Goal: Transaction & Acquisition: Purchase product/service

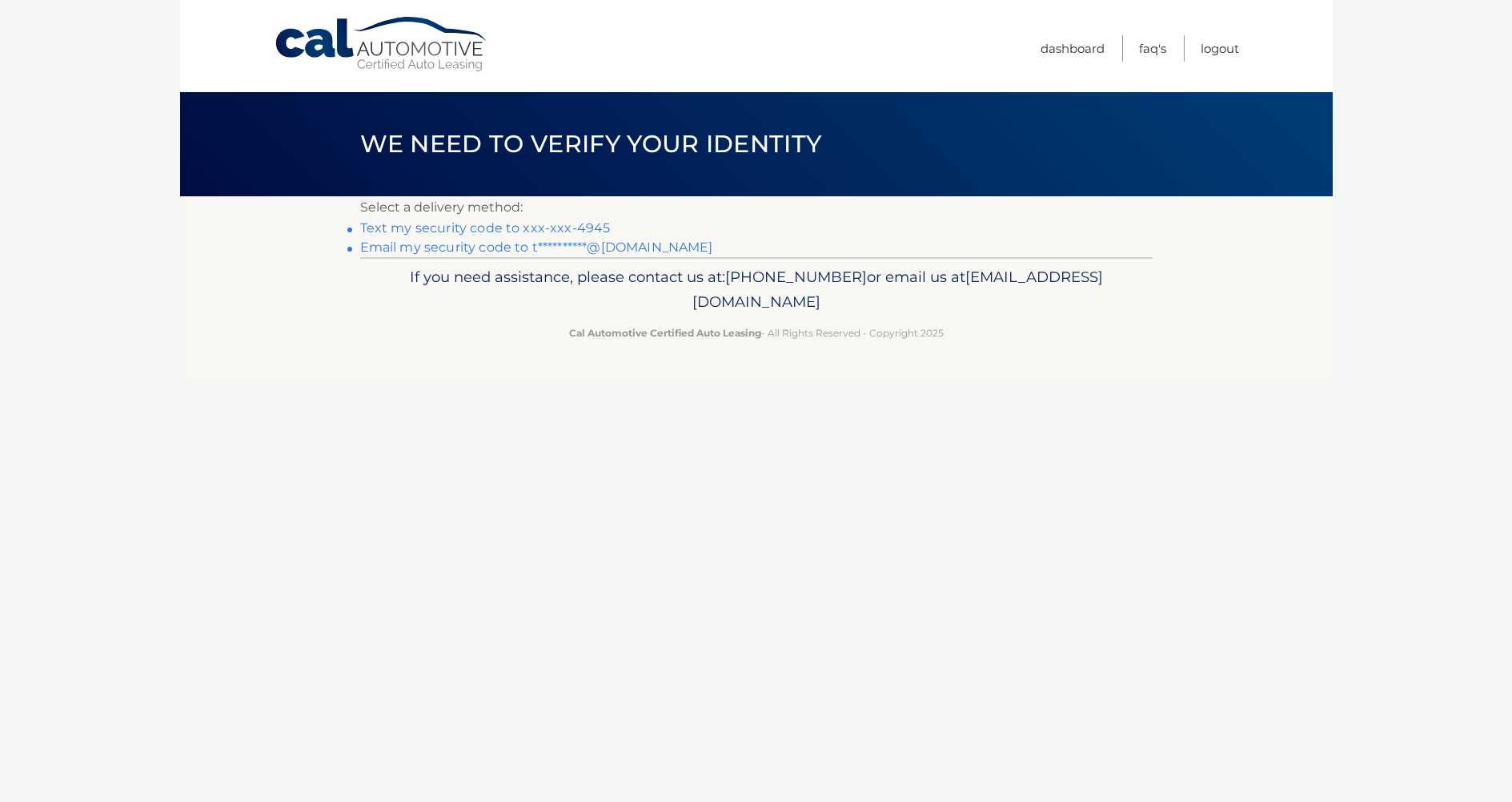
click at [499, 226] on link "Text my security code to xxx-xxx-4945" at bounding box center [485, 227] width 250 height 15
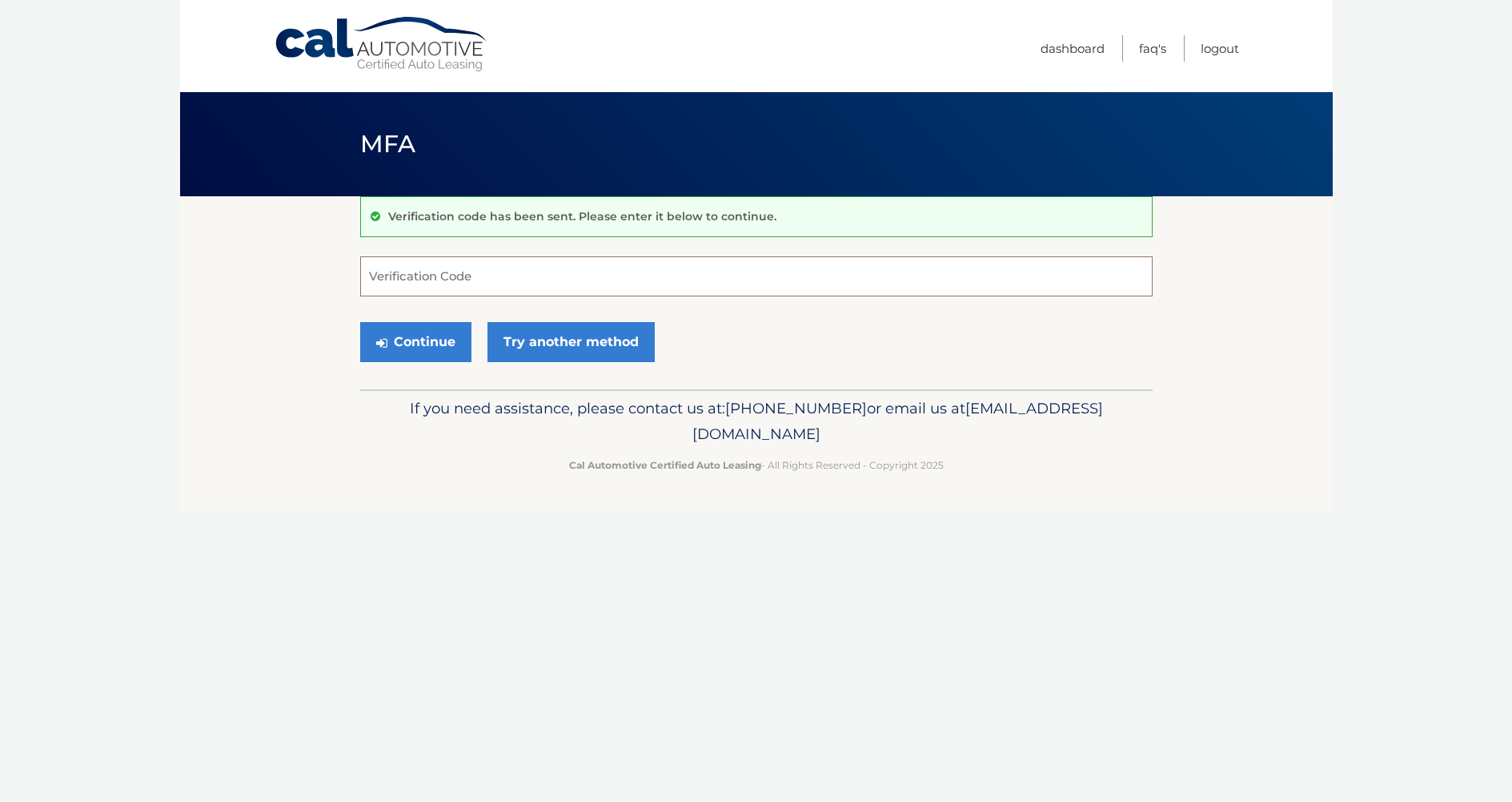
click at [473, 280] on input "Verification Code" at bounding box center [756, 276] width 793 height 40
type input "780446"
click at [425, 345] on button "Continue" at bounding box center [415, 342] width 111 height 40
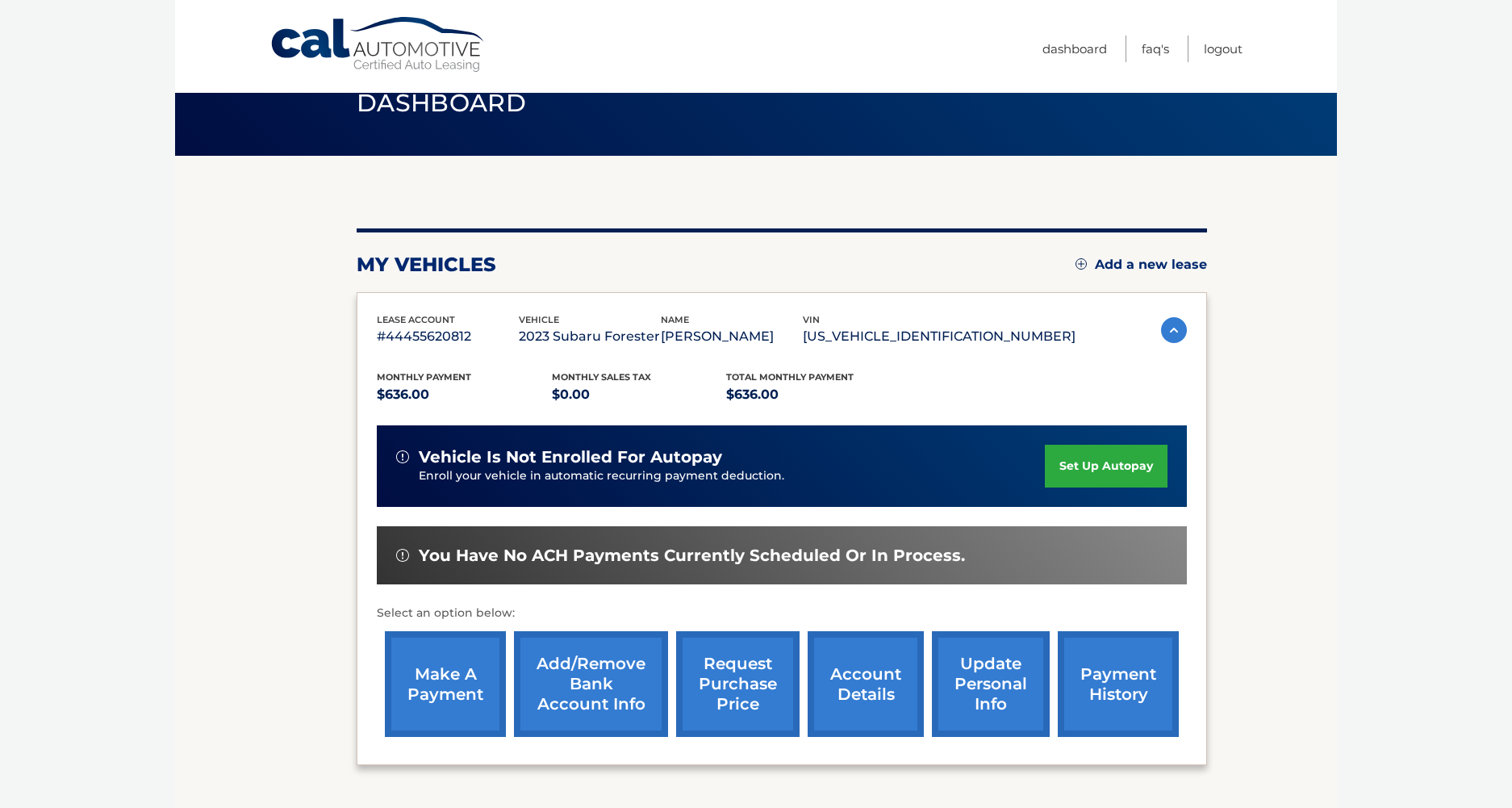
scroll to position [81, 0]
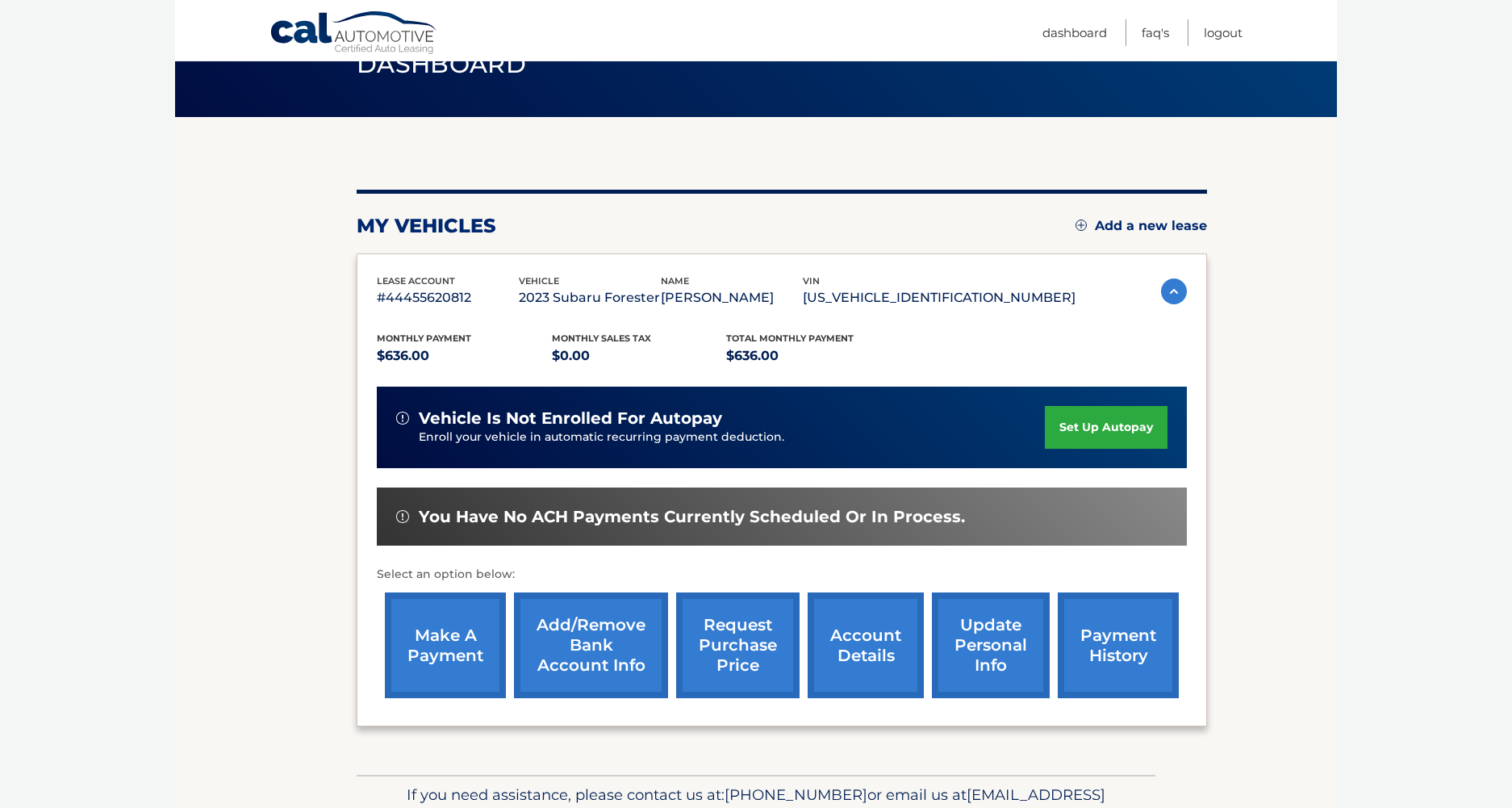
click at [418, 648] on link "make a payment" at bounding box center [445, 645] width 121 height 106
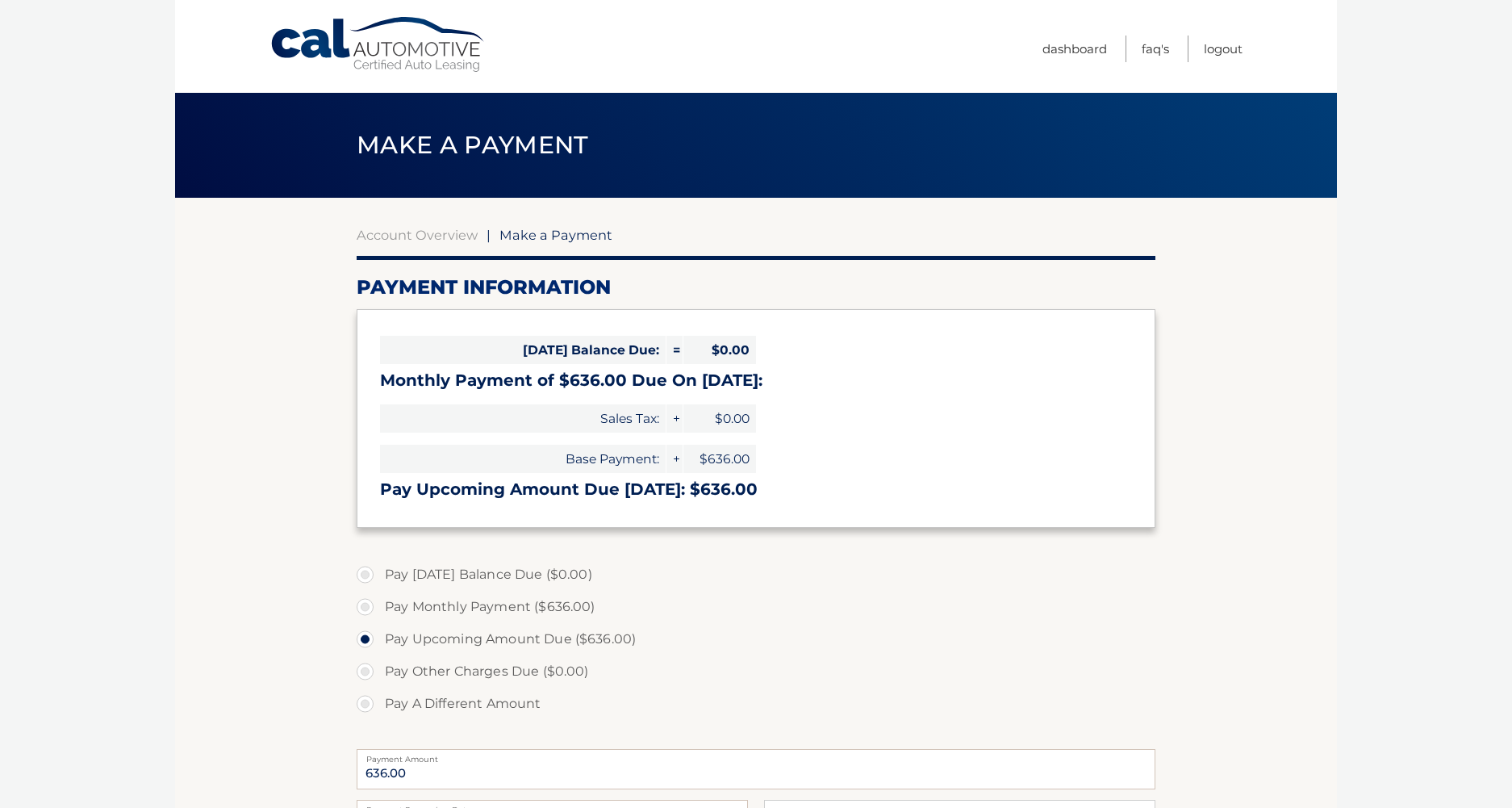
select select "YTgwMmJlMGQtN2FhNi00ZjNkLTgwZjgtMDI1M2FhNTc4MWUx"
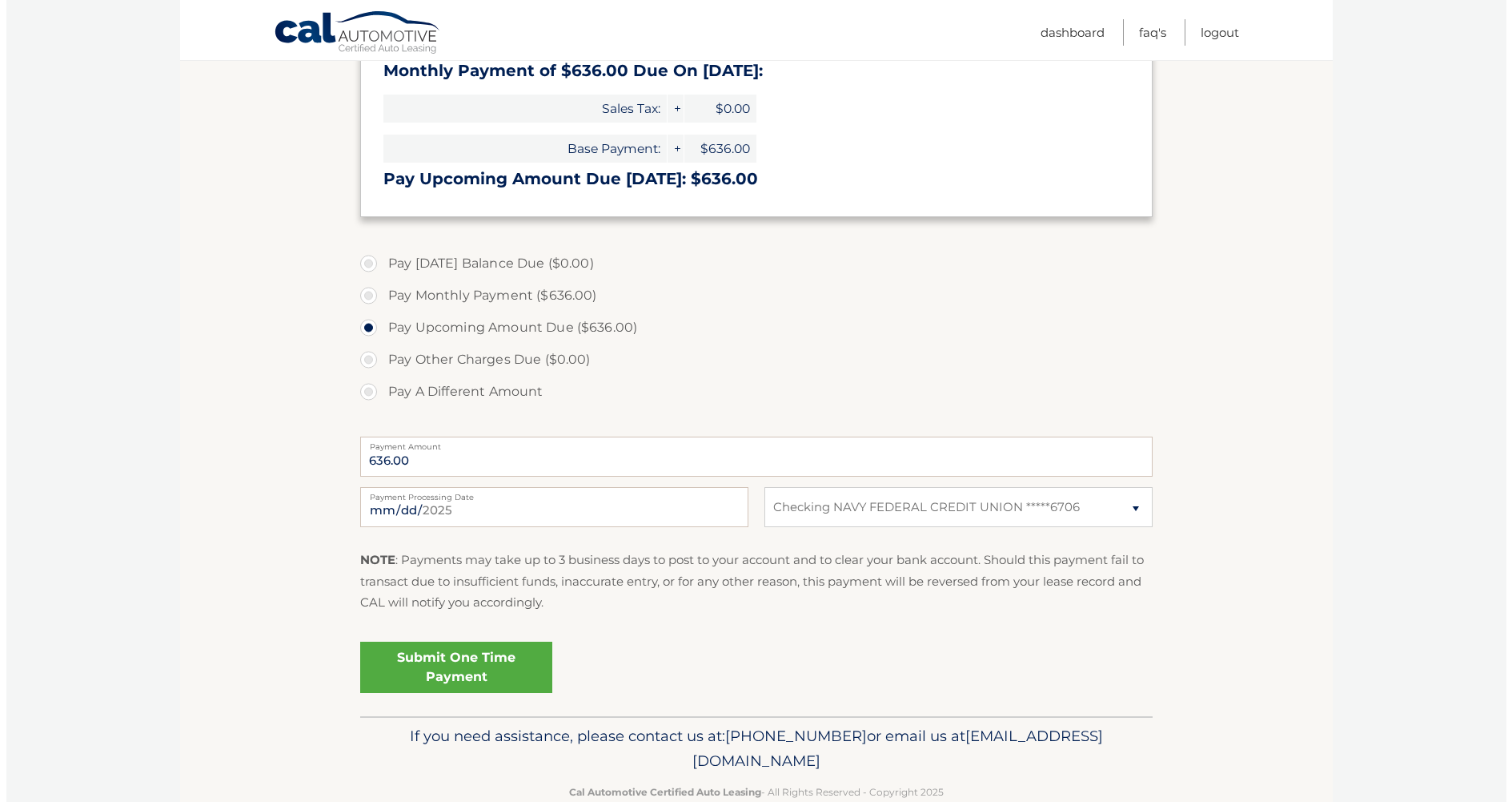
scroll to position [320, 0]
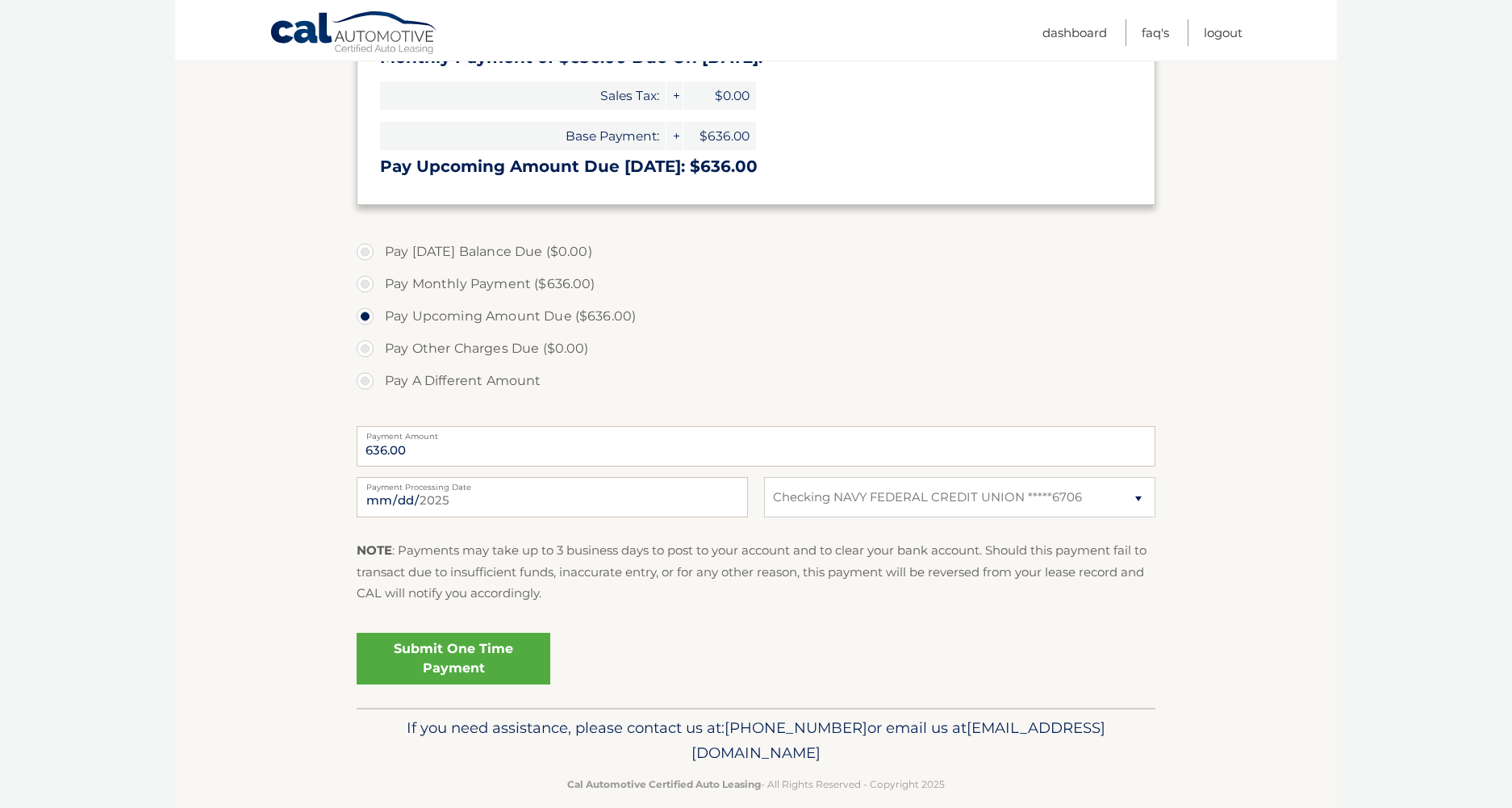
click at [489, 651] on link "Submit One Time Payment" at bounding box center [454, 659] width 194 height 51
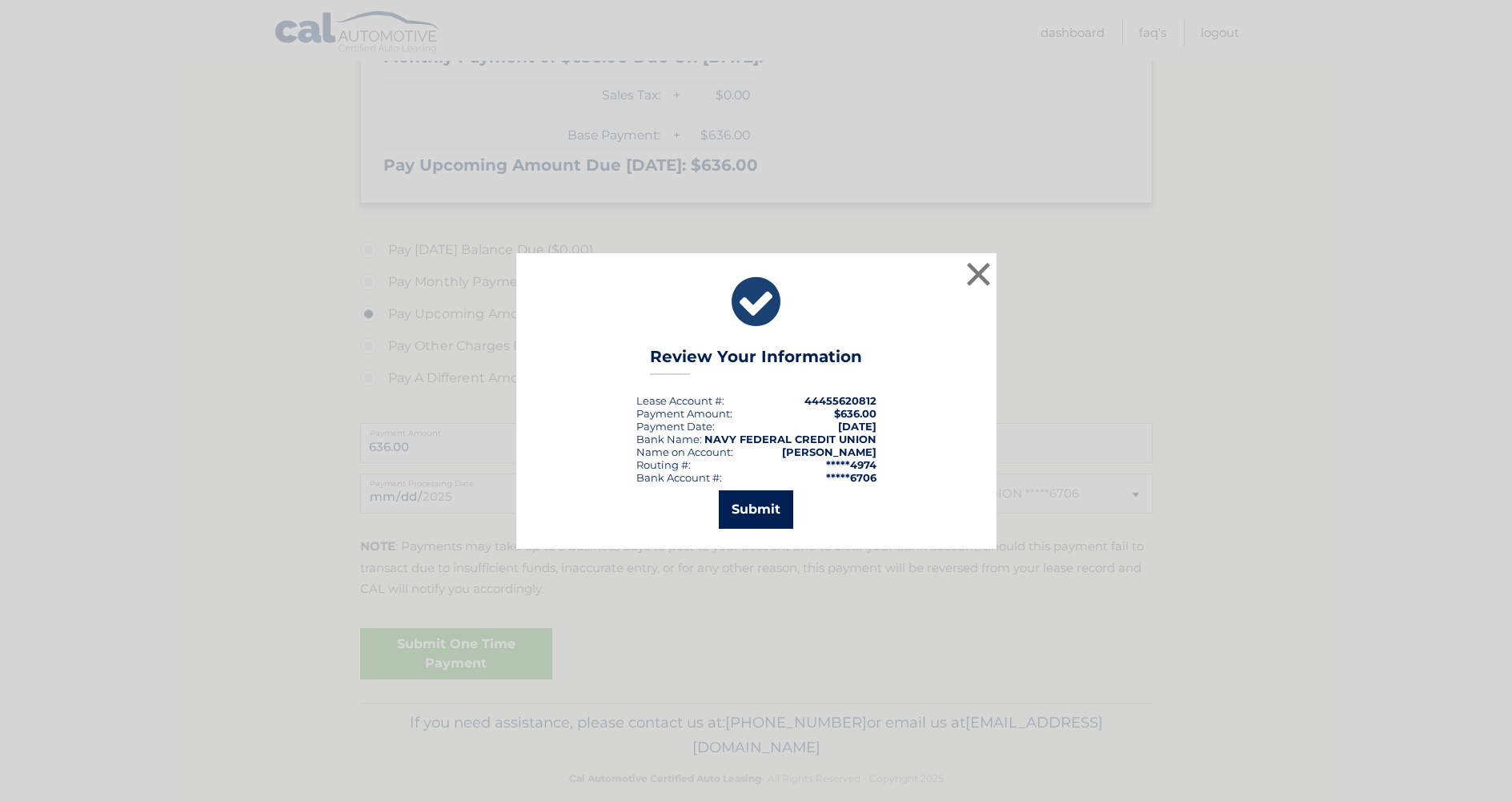
click at [774, 507] on button "Submit" at bounding box center [756, 508] width 75 height 38
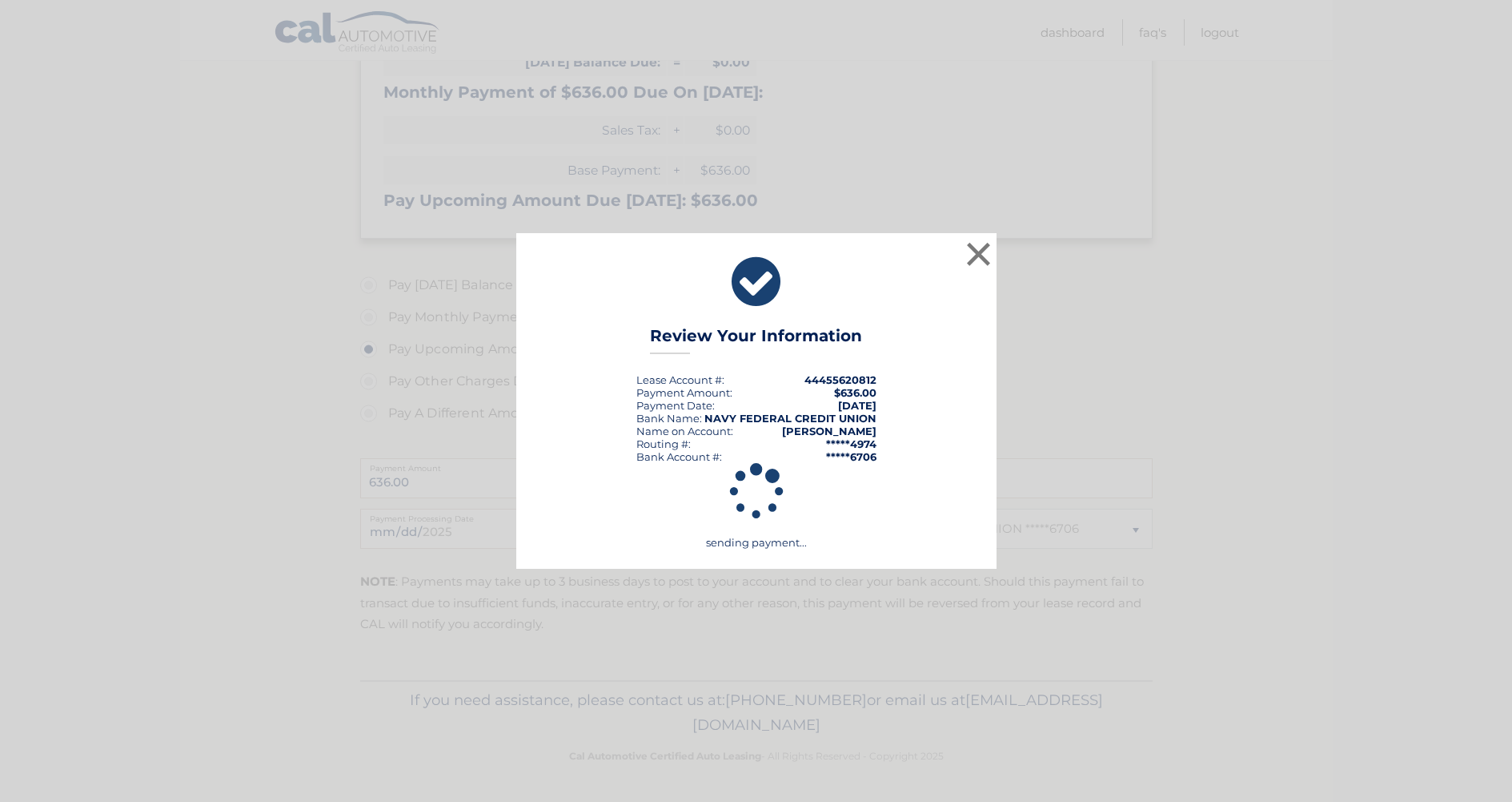
scroll to position [285, 0]
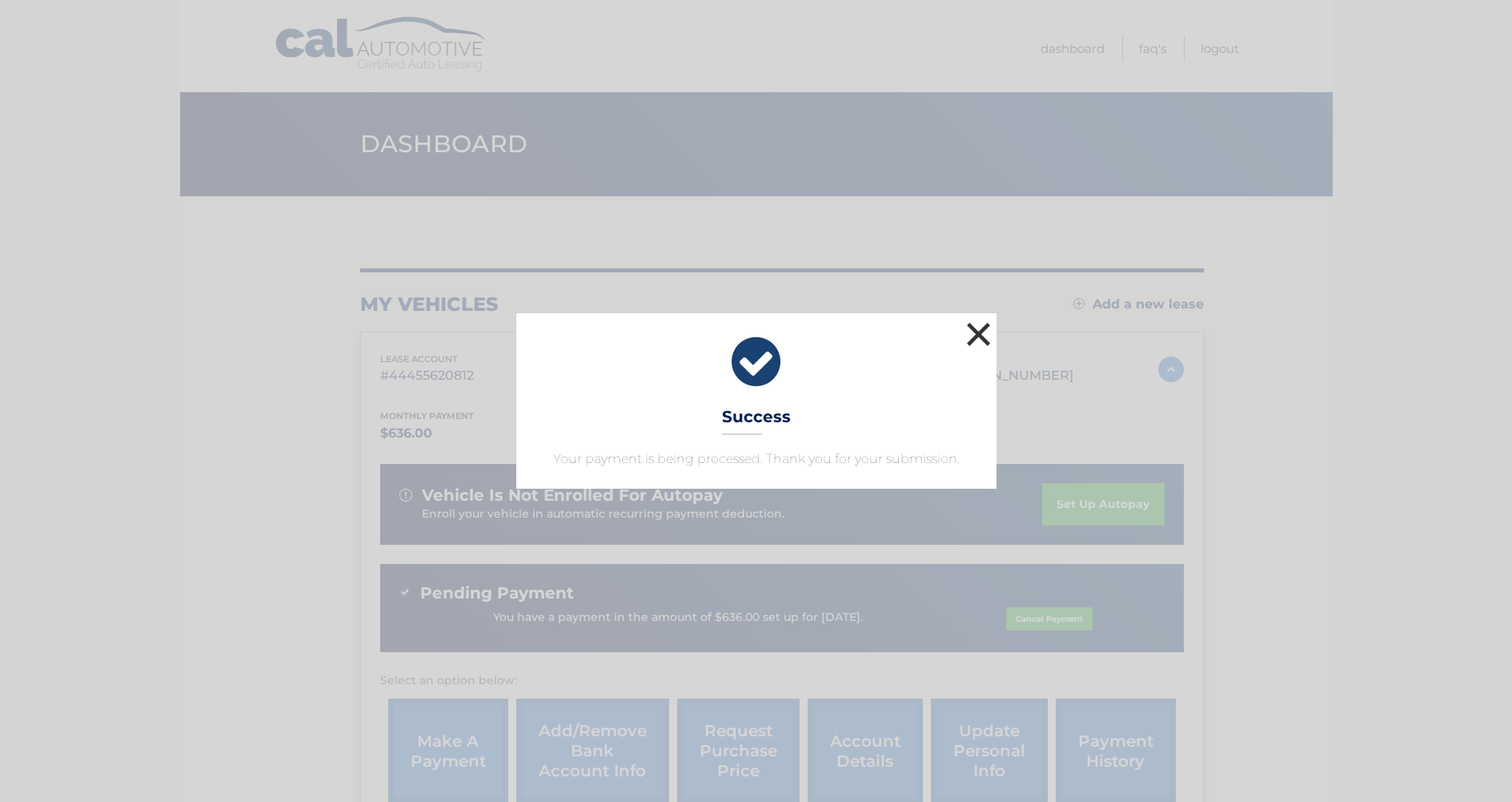
click at [975, 334] on button "×" at bounding box center [978, 334] width 32 height 32
